Goal: Information Seeking & Learning: Learn about a topic

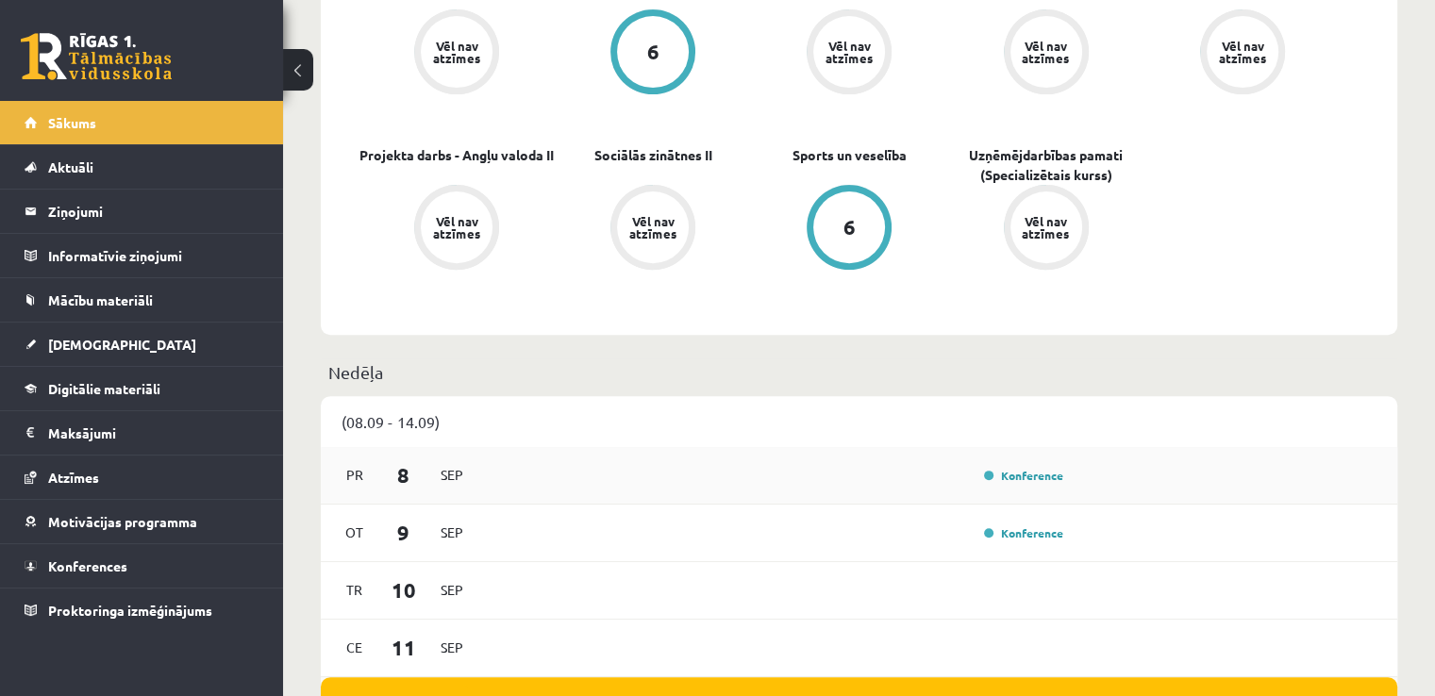
scroll to position [755, 0]
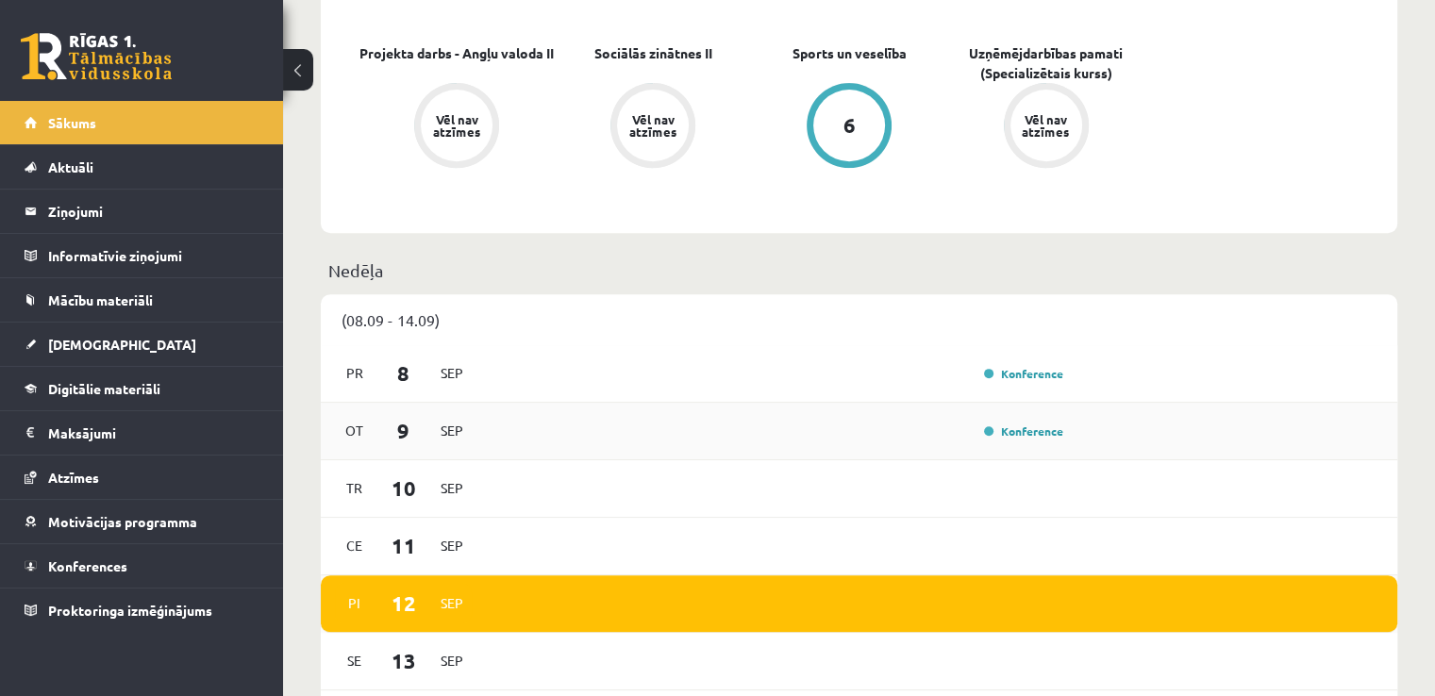
click at [1017, 420] on div "[DATE] Konference" at bounding box center [859, 432] width 1076 height 58
click at [1017, 430] on link "Konference" at bounding box center [1023, 431] width 79 height 15
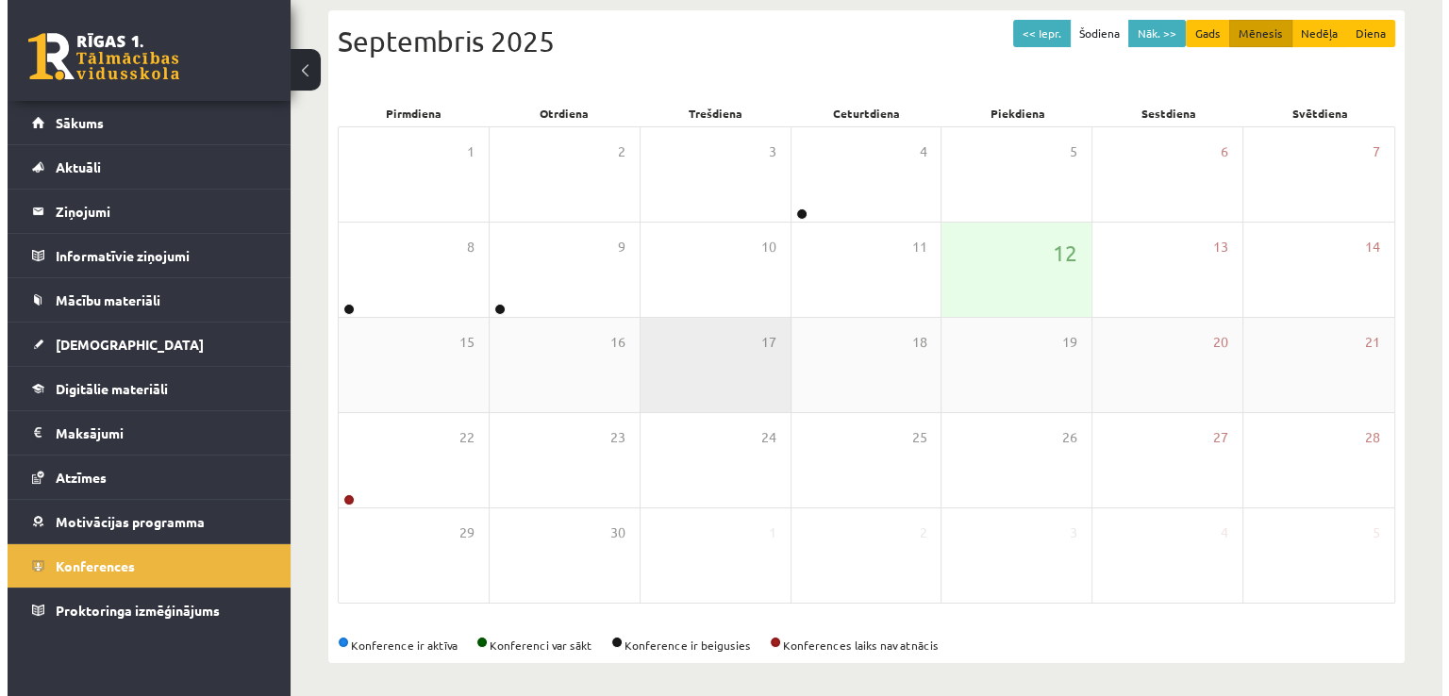
scroll to position [204, 0]
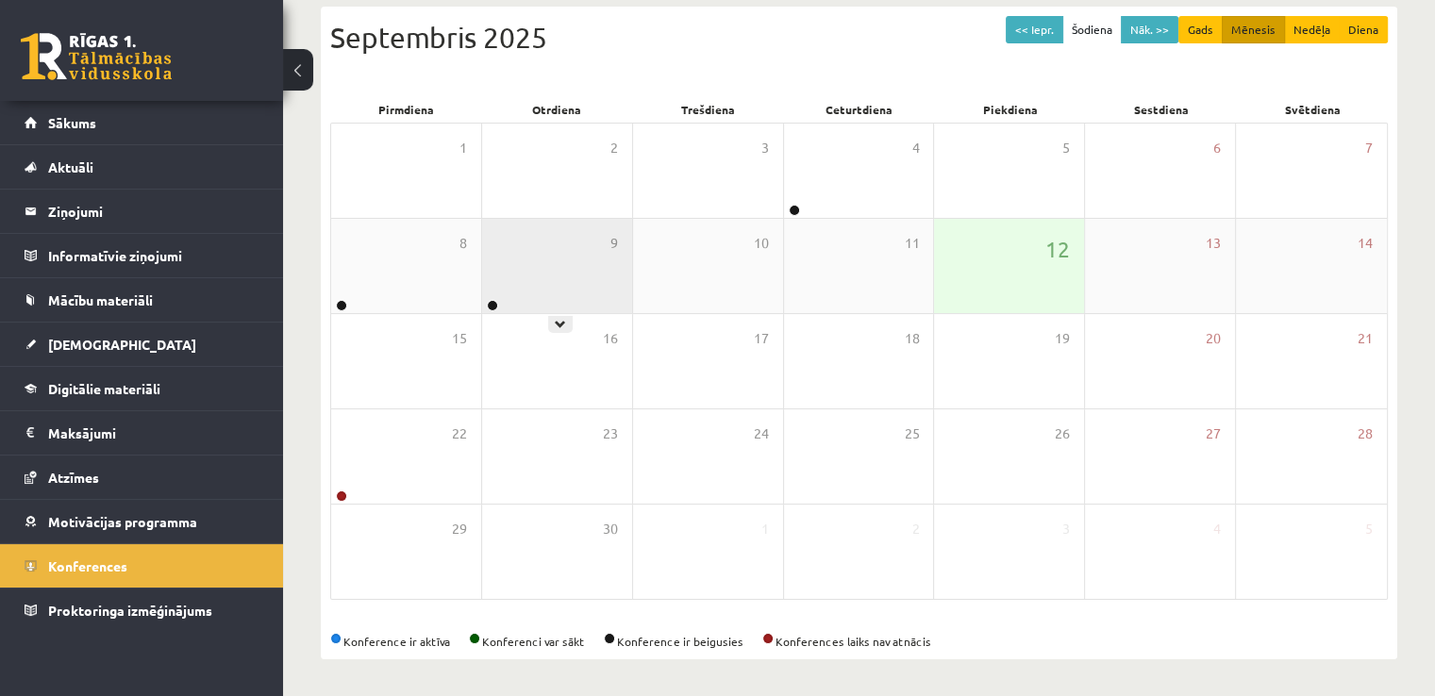
click at [517, 265] on div "9" at bounding box center [557, 266] width 150 height 94
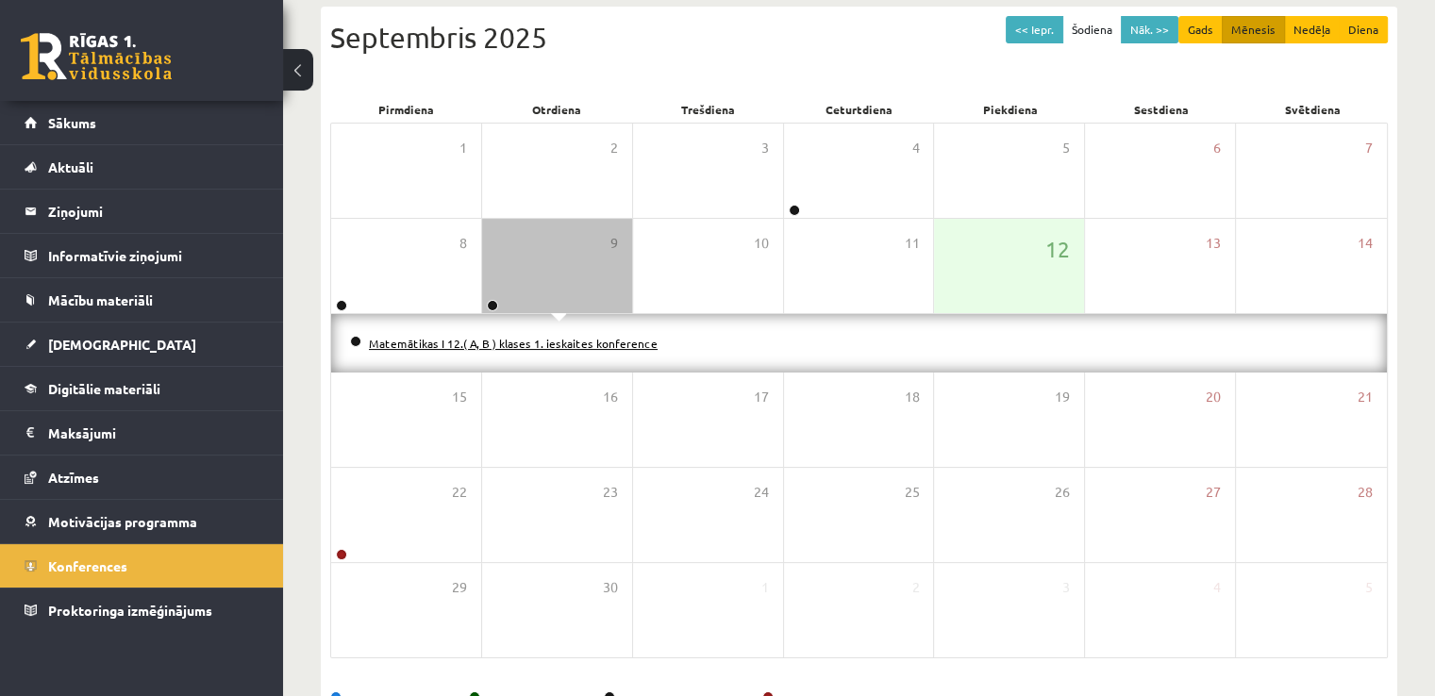
click at [502, 339] on link "Matemātikas I 12.( A, B ) klases 1. ieskaites konference" at bounding box center [513, 343] width 289 height 15
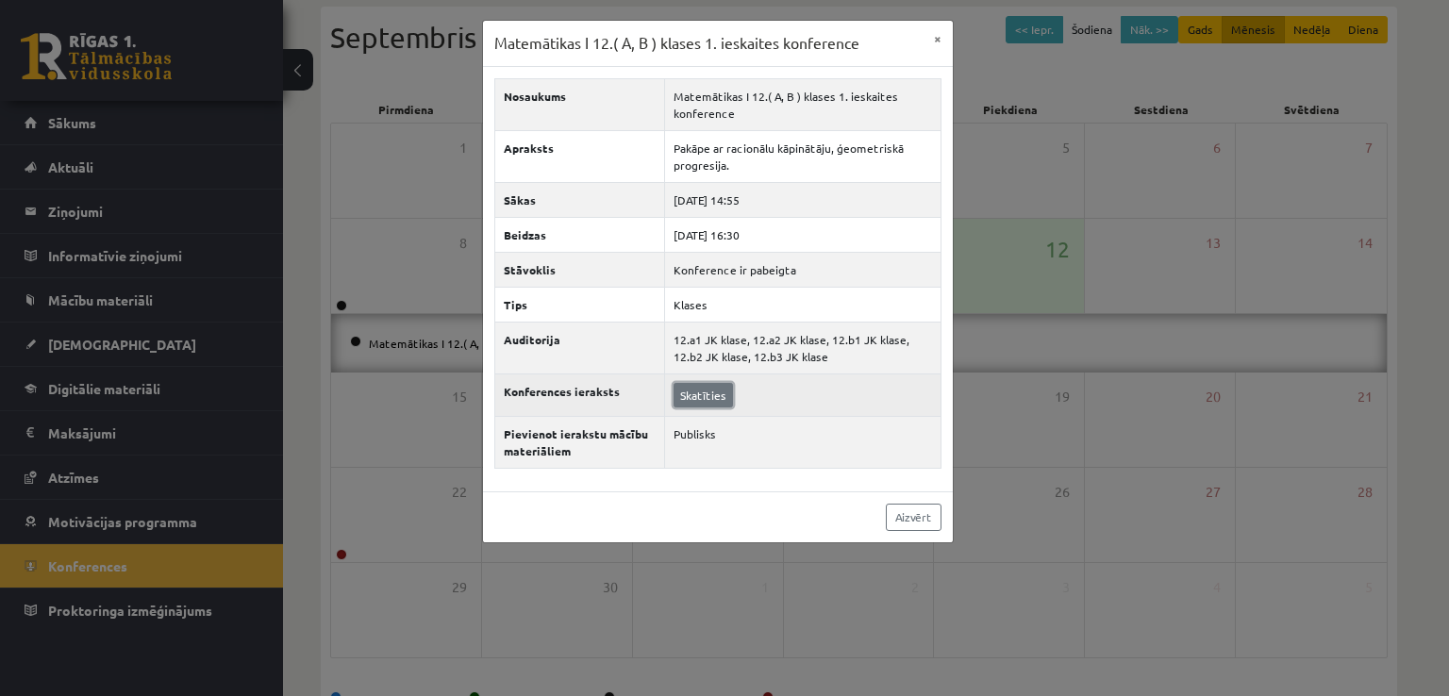
click at [690, 385] on link "Skatīties" at bounding box center [703, 395] width 59 height 25
